Goal: Information Seeking & Learning: Learn about a topic

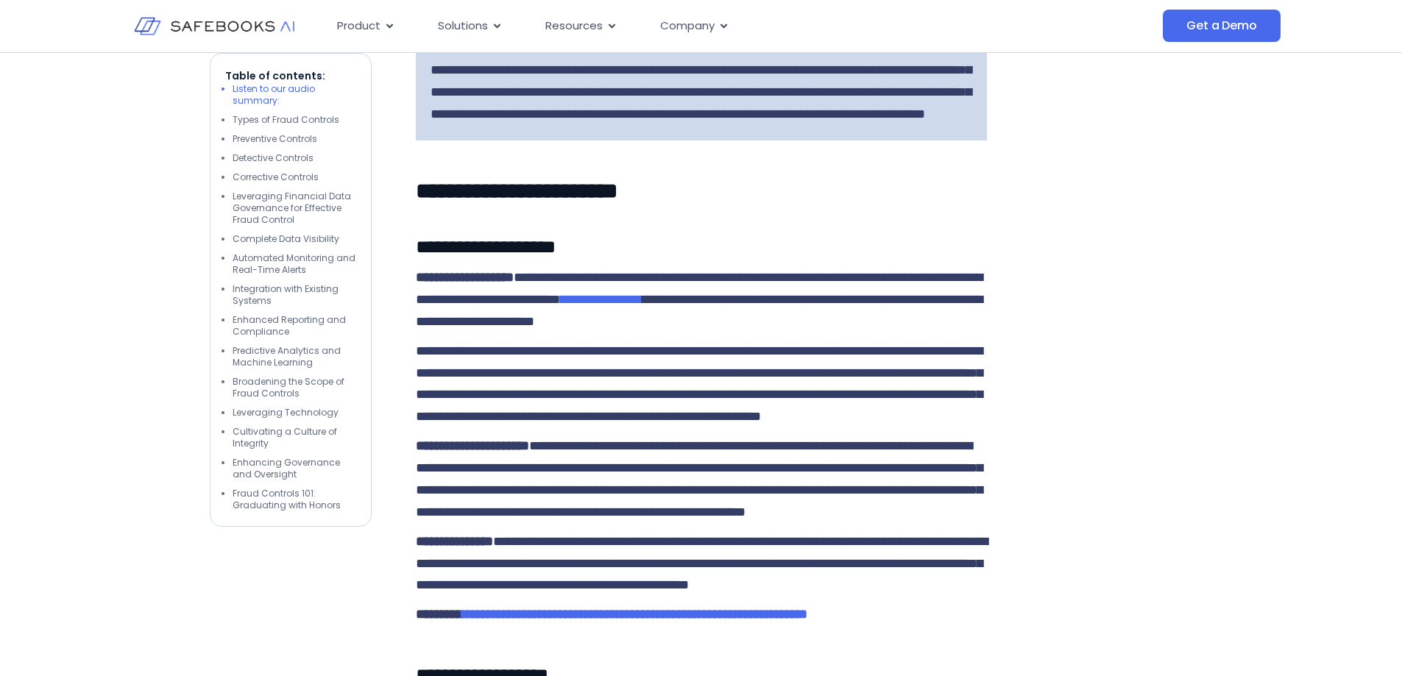
scroll to position [1177, 0]
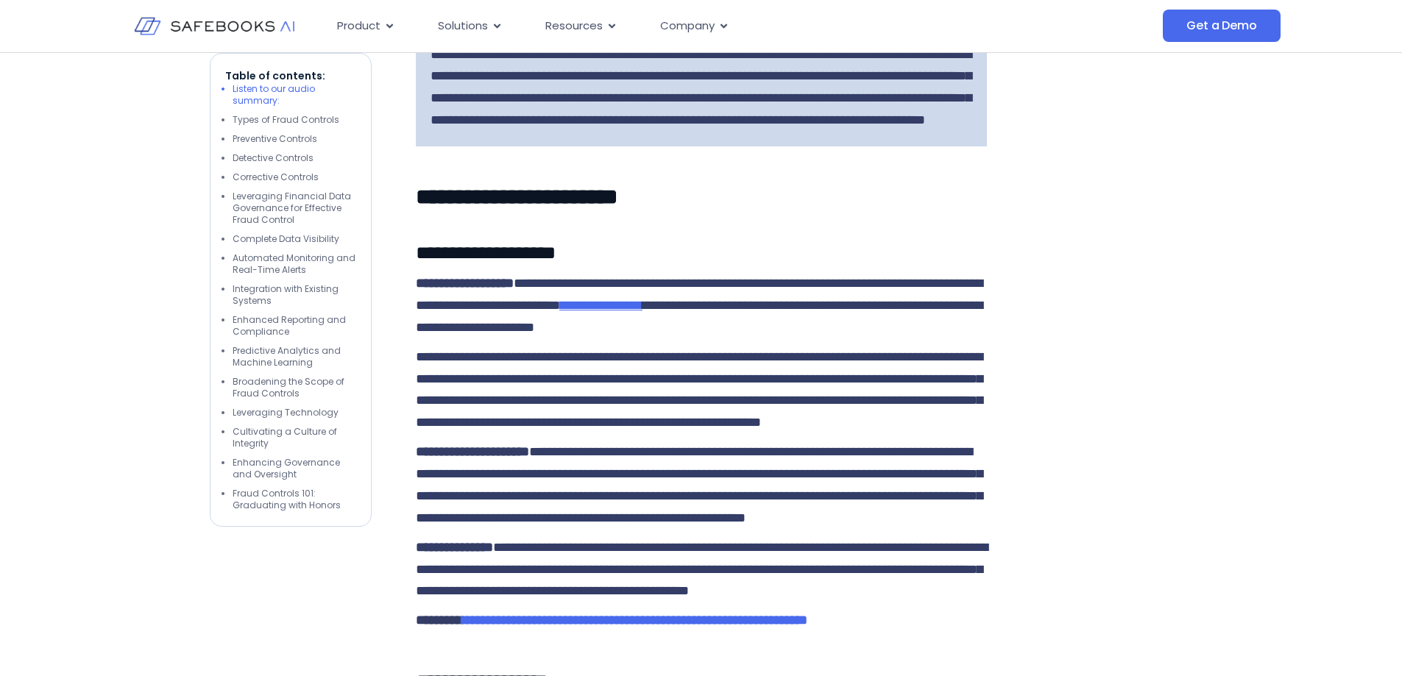
click at [642, 312] on span "**********" at bounding box center [601, 305] width 82 height 13
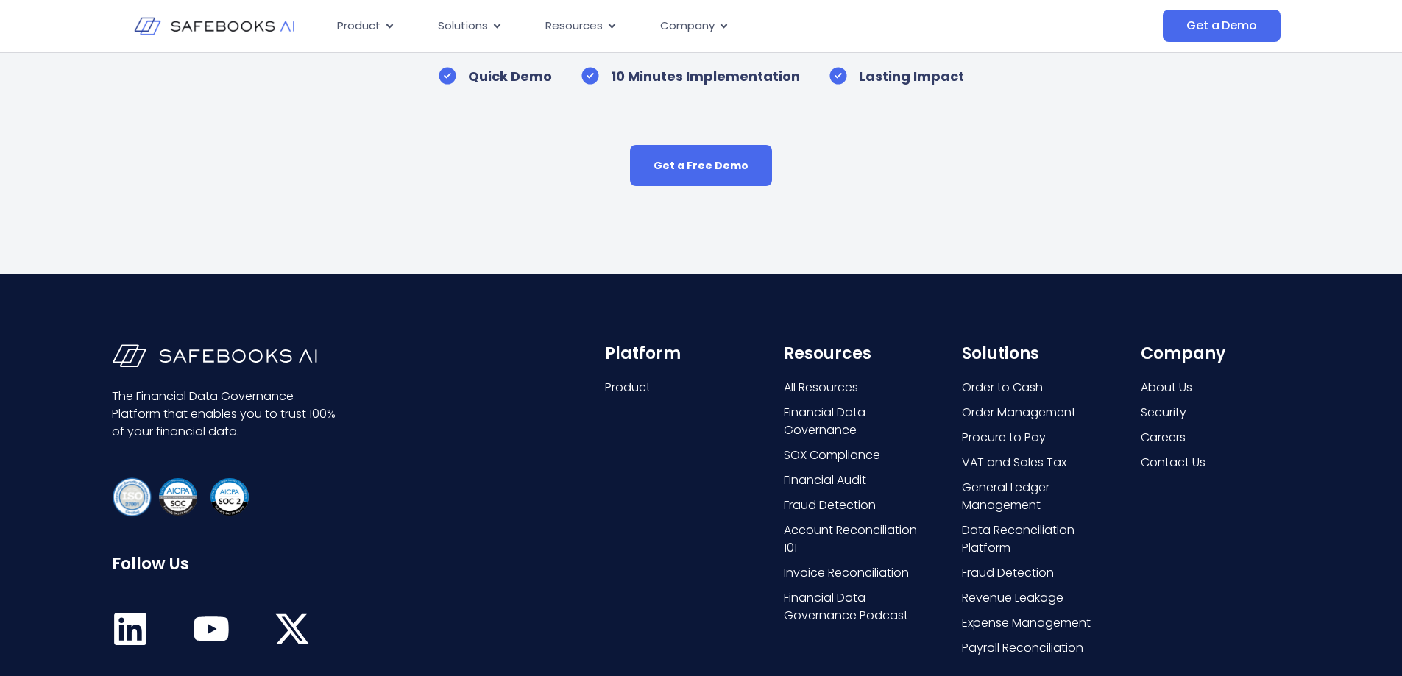
scroll to position [5960, 0]
